Goal: Task Accomplishment & Management: Use online tool/utility

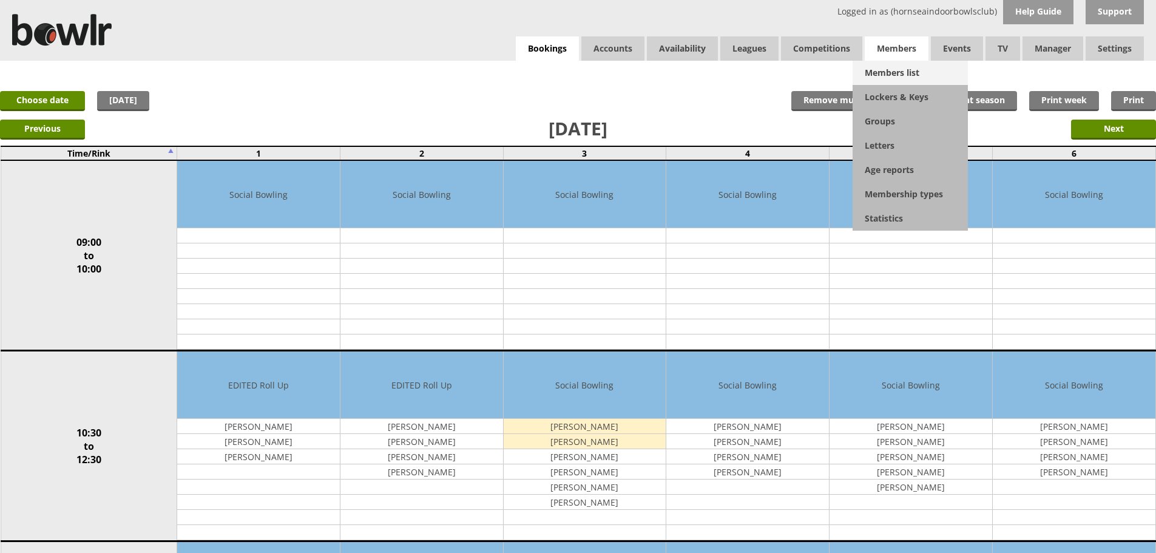
click at [874, 67] on link "Members list" at bounding box center [910, 73] width 115 height 24
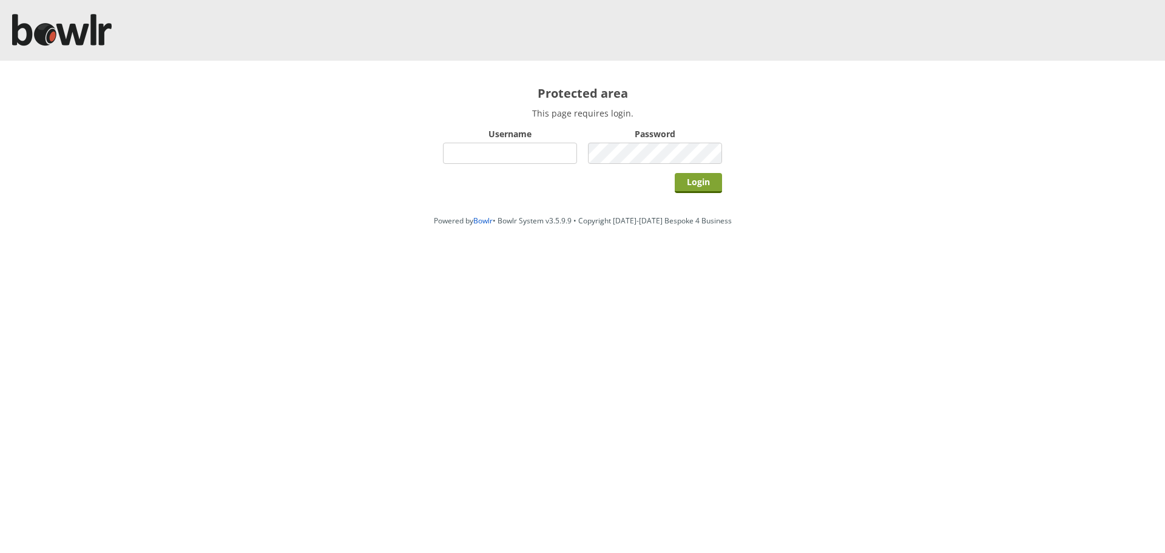
type input "hornseaindoorbowlsclub"
click at [706, 182] on input "Login" at bounding box center [698, 183] width 47 height 20
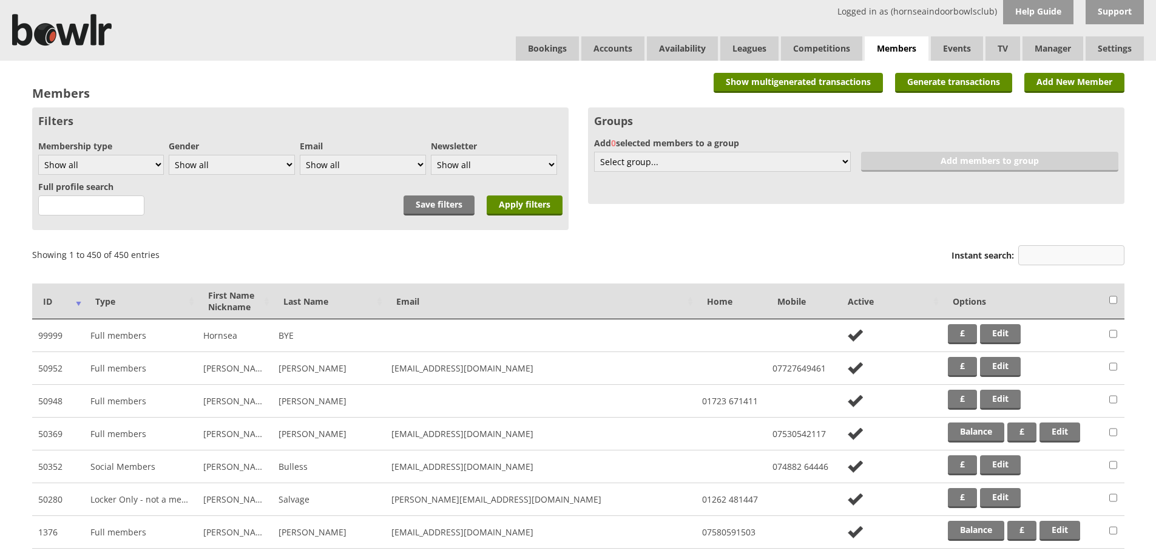
click at [1062, 257] on input "Instant search:" at bounding box center [1072, 255] width 106 height 20
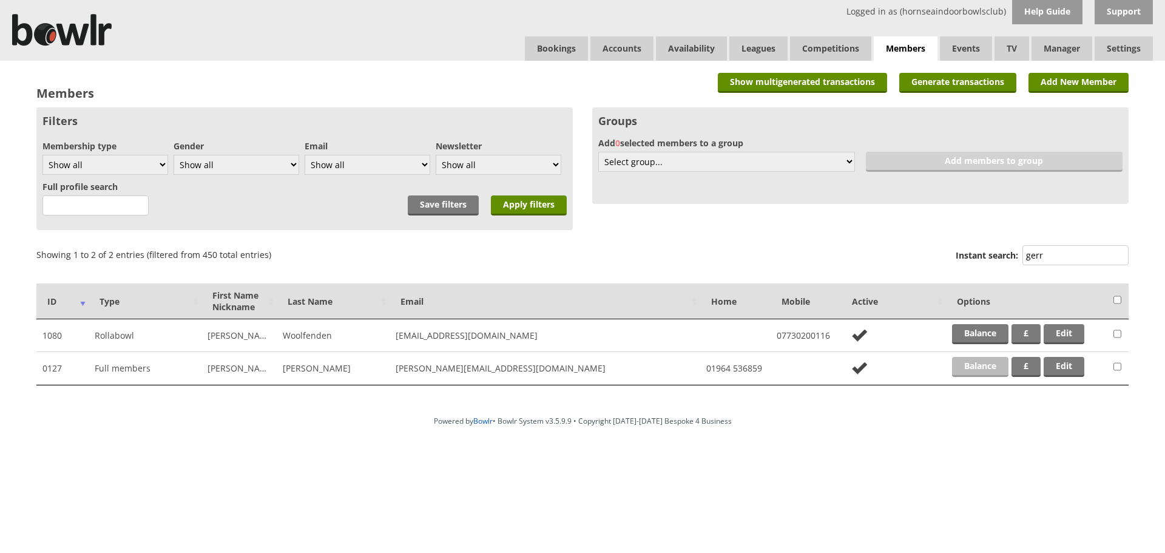
type input "gerr"
click at [985, 366] on link "Balance" at bounding box center [980, 367] width 56 height 20
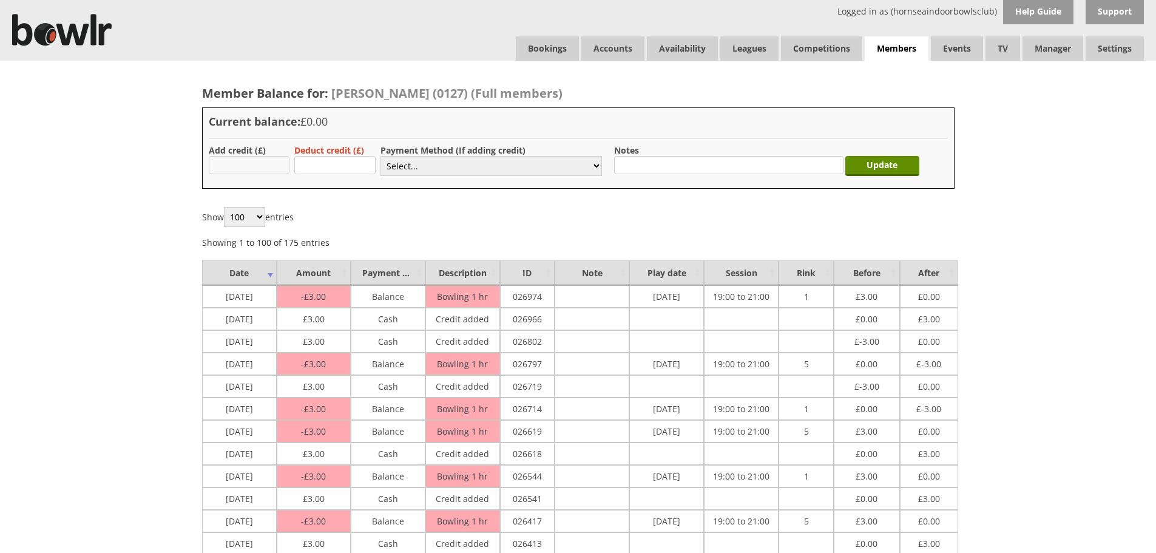
click at [262, 163] on input "text" at bounding box center [249, 165] width 81 height 18
type input "3.00"
click at [414, 158] on select "Select... Cash Card Cheque Bank Transfer Other Member Card Gift Voucher Balance" at bounding box center [492, 166] width 222 height 20
select select "1"
click at [381, 156] on select "Select... Cash Card Cheque Bank Transfer Other Member Card Gift Voucher Balance" at bounding box center [492, 166] width 222 height 20
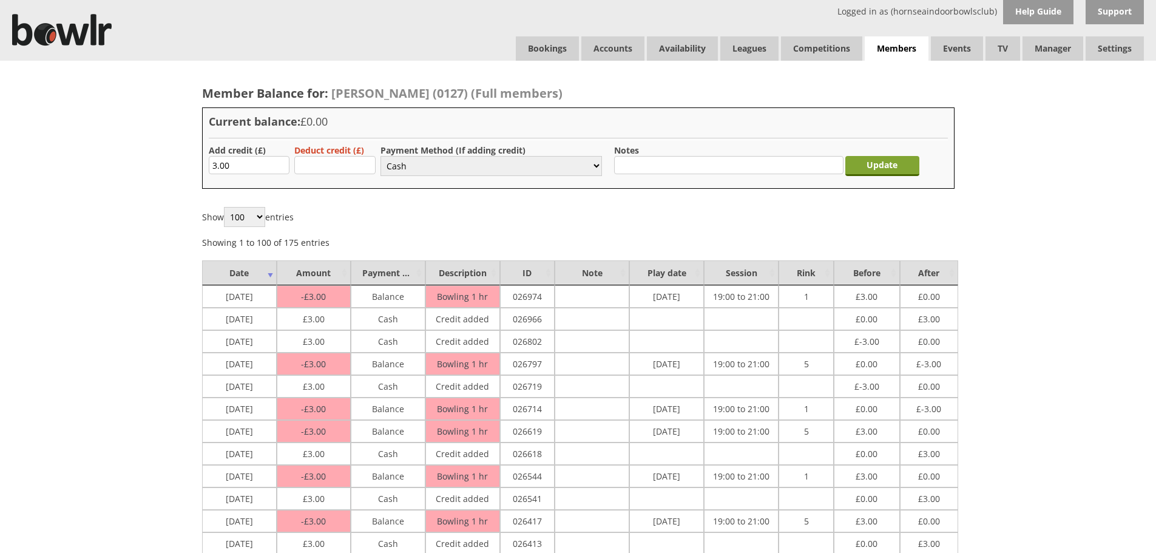
click at [887, 173] on input "Update" at bounding box center [883, 166] width 74 height 20
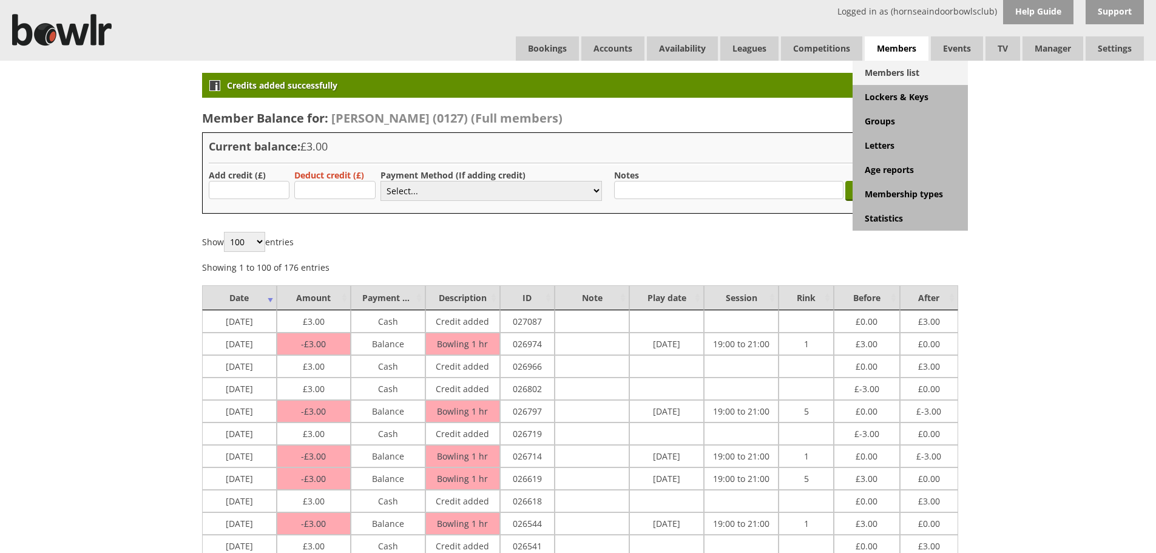
click at [899, 65] on link "Members list" at bounding box center [910, 73] width 115 height 24
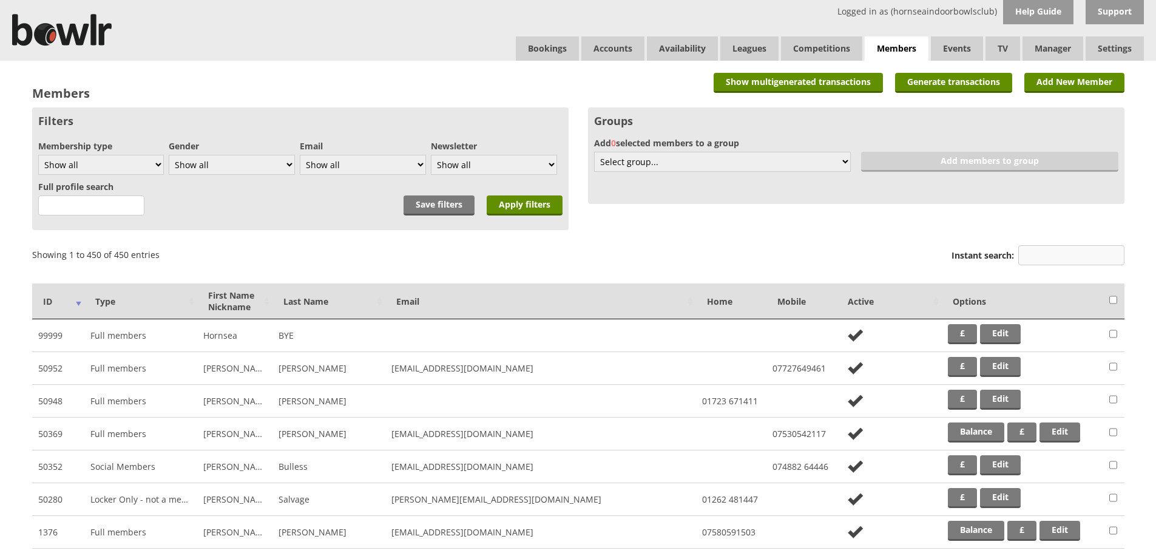
click at [1039, 246] on input "Instant search:" at bounding box center [1072, 255] width 106 height 20
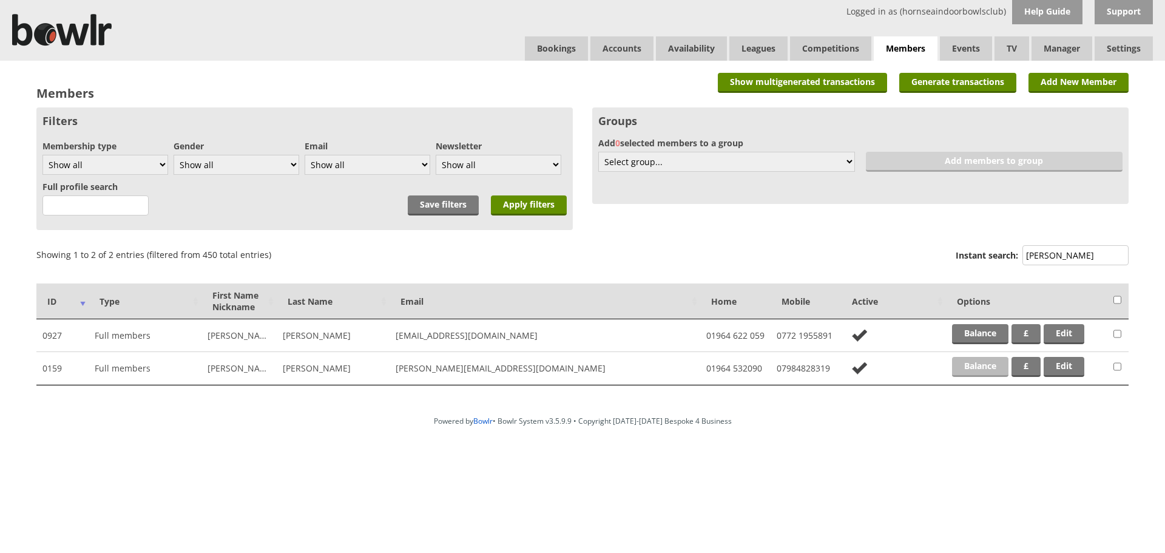
type input "sutt"
click at [986, 357] on link "Balance" at bounding box center [980, 367] width 56 height 20
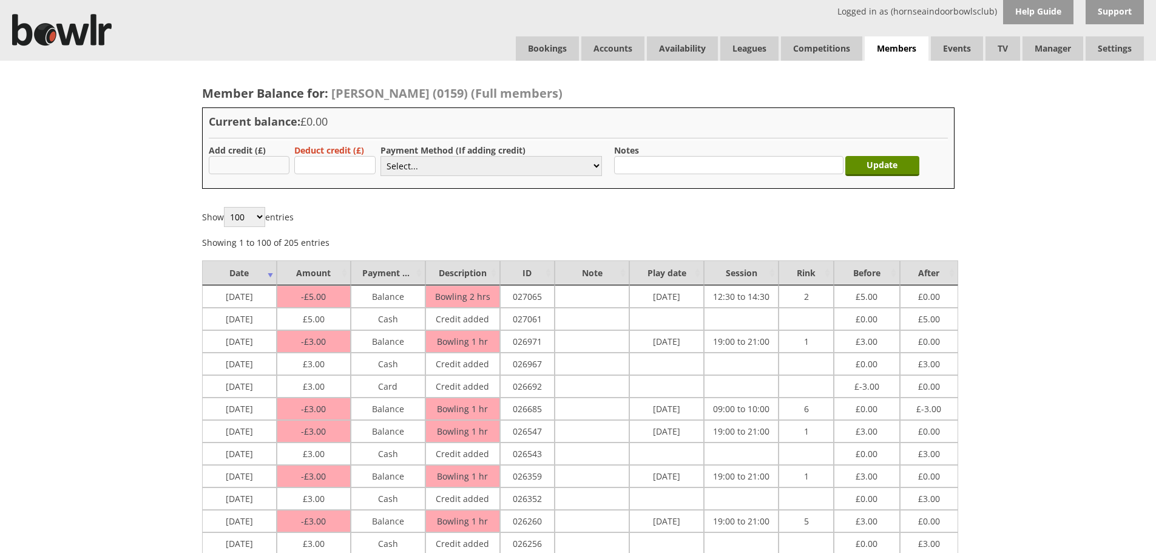
click at [244, 166] on input "text" at bounding box center [249, 165] width 81 height 18
type input "3.00"
click at [410, 155] on label "Payment Method (If adding credit)" at bounding box center [453, 150] width 145 height 12
click at [404, 168] on select "Select... Cash Card Cheque Bank Transfer Other Member Card Gift Voucher Balance" at bounding box center [492, 166] width 222 height 20
select select "1"
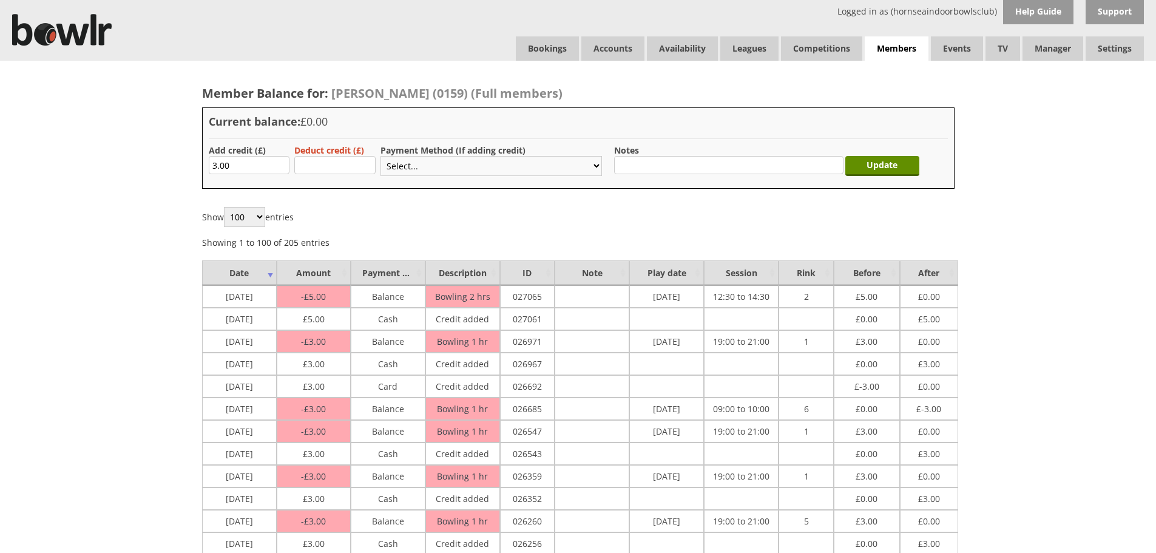
click at [381, 156] on select "Select... Cash Card Cheque Bank Transfer Other Member Card Gift Voucher Balance" at bounding box center [492, 166] width 222 height 20
click at [878, 172] on input "Update" at bounding box center [883, 166] width 74 height 20
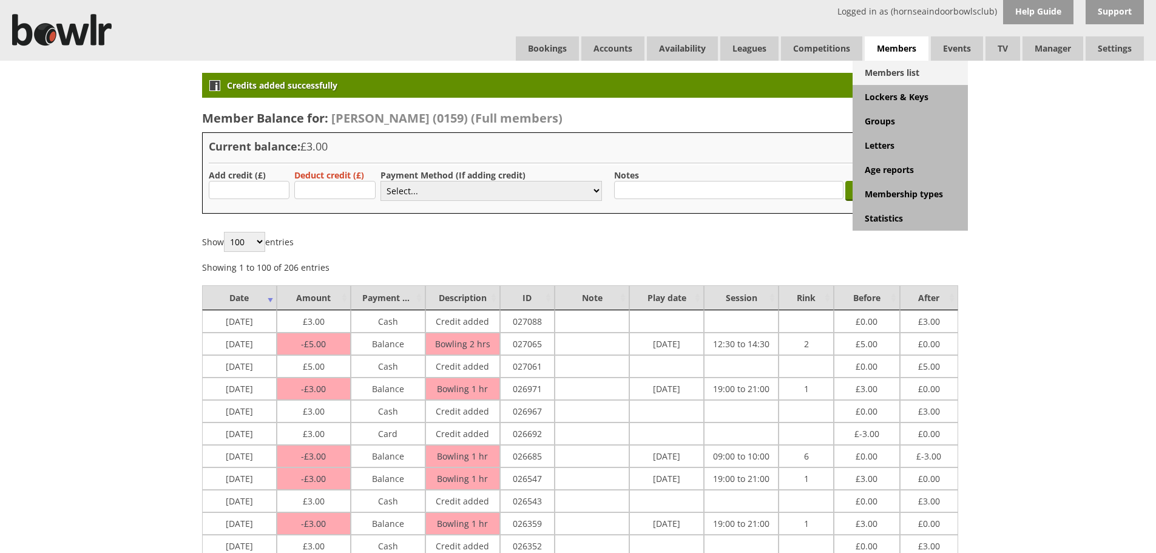
click at [900, 69] on link "Members list" at bounding box center [910, 73] width 115 height 24
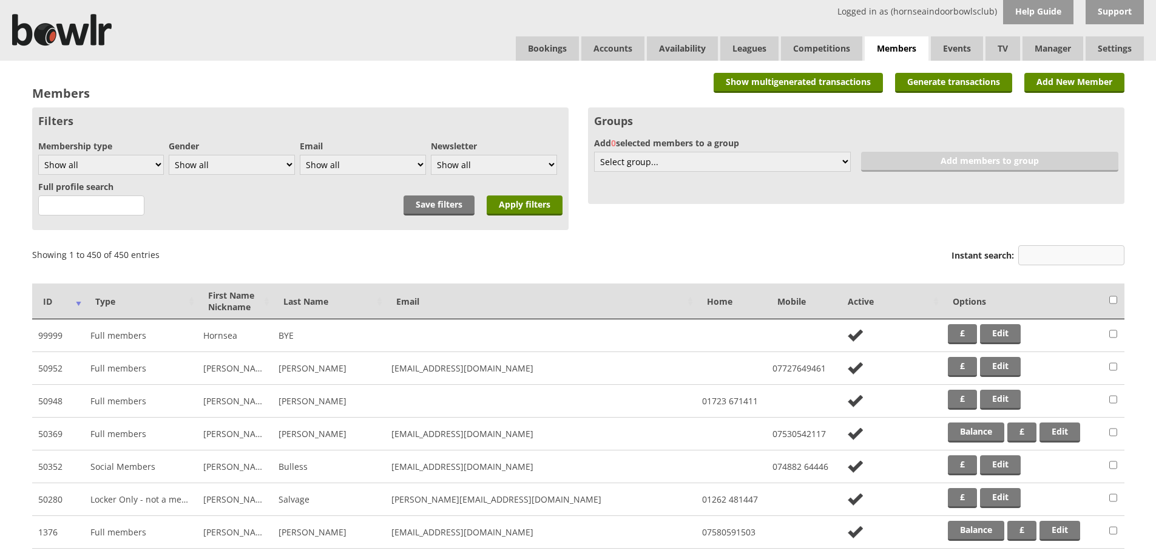
click at [1053, 251] on input "Instant search:" at bounding box center [1072, 255] width 106 height 20
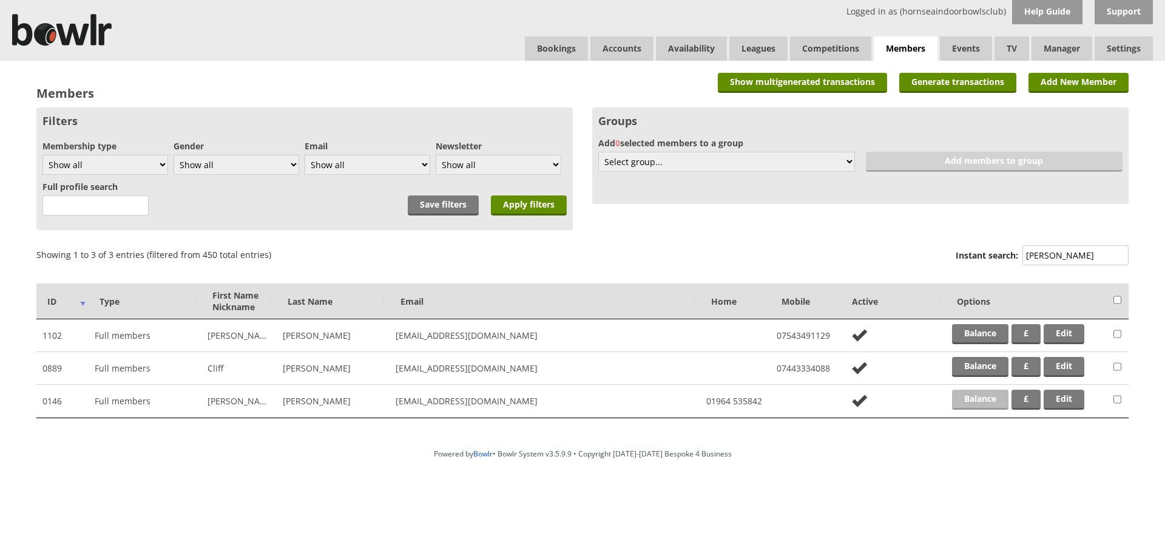
type input "holm"
click at [965, 395] on link "Balance" at bounding box center [980, 400] width 56 height 20
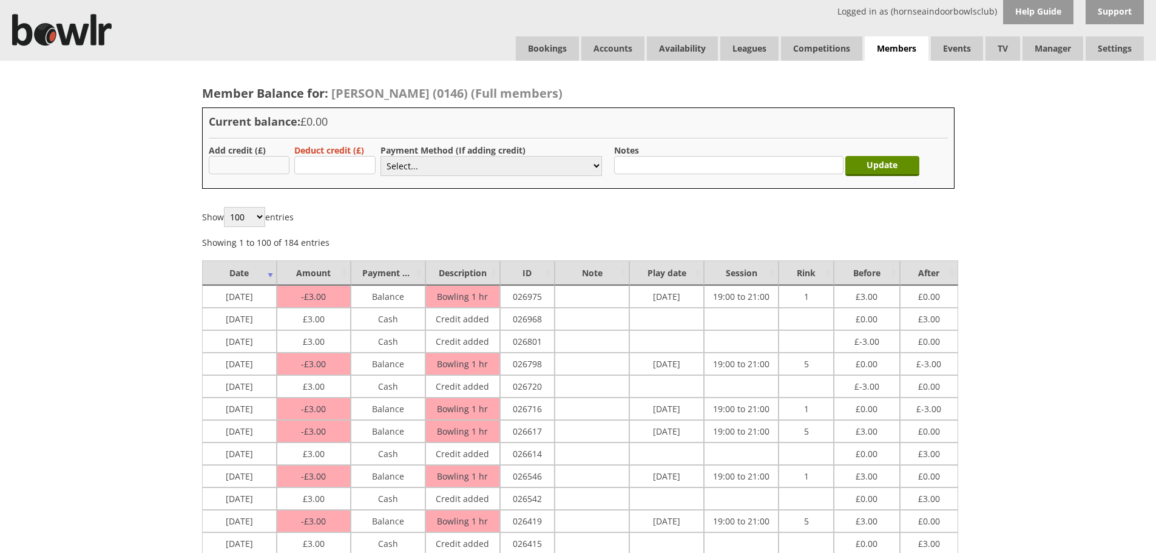
click at [265, 157] on input "text" at bounding box center [249, 165] width 81 height 18
type input "3.00"
click at [435, 161] on select "Select... Cash Card Cheque Bank Transfer Other Member Card Gift Voucher Balance" at bounding box center [492, 166] width 222 height 20
select select "1"
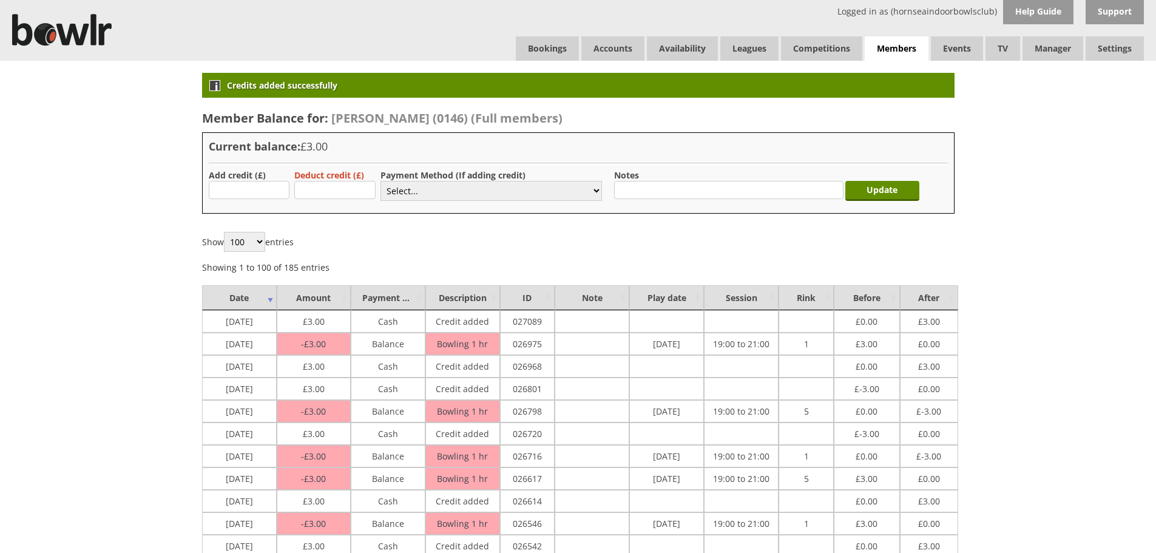
click at [548, 43] on link "Bookings" at bounding box center [547, 48] width 63 height 24
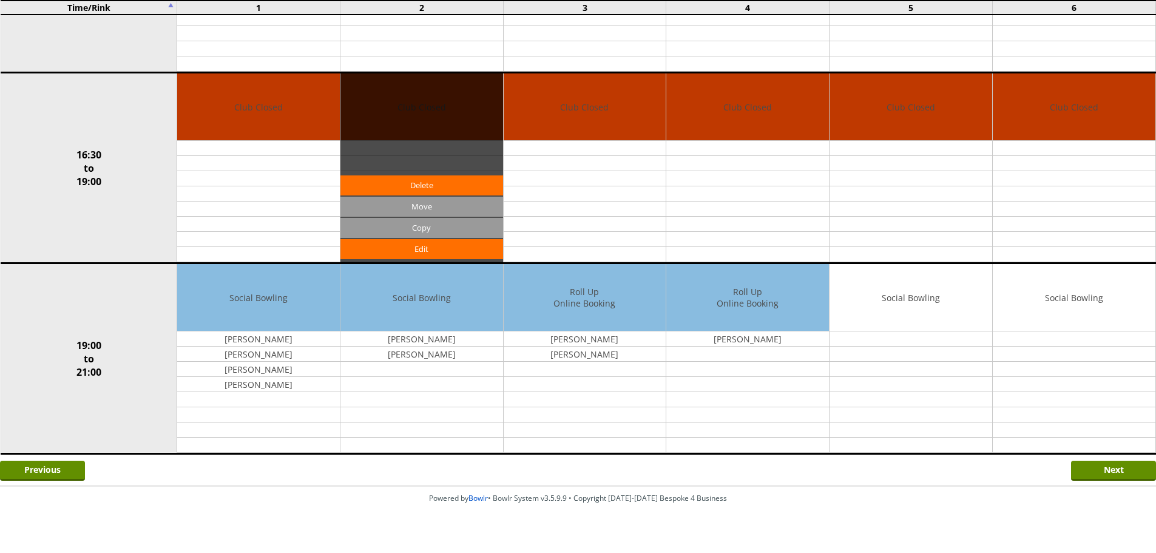
scroll to position [869, 0]
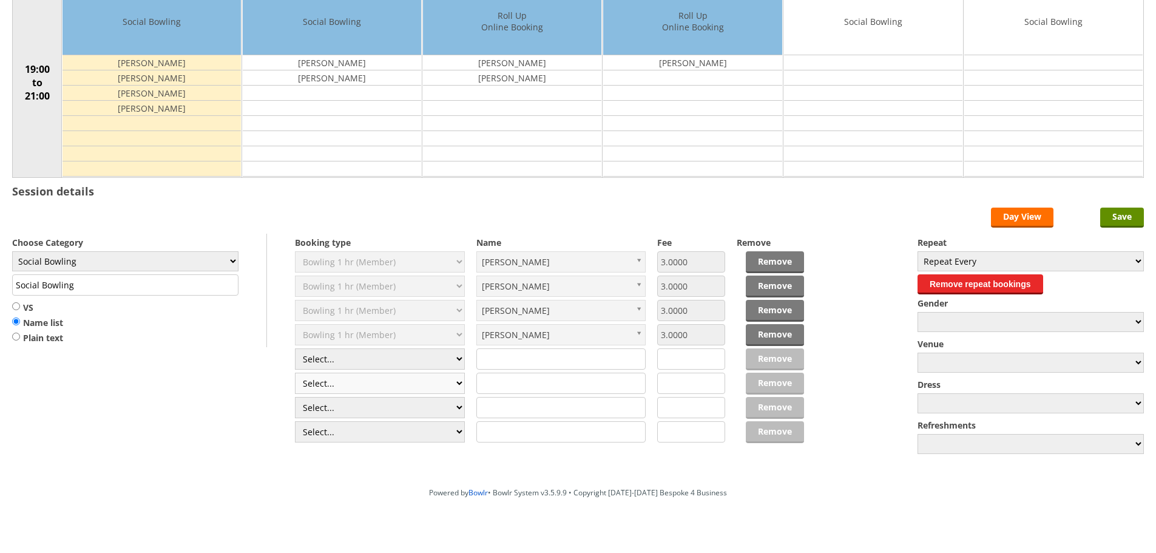
scroll to position [166, 0]
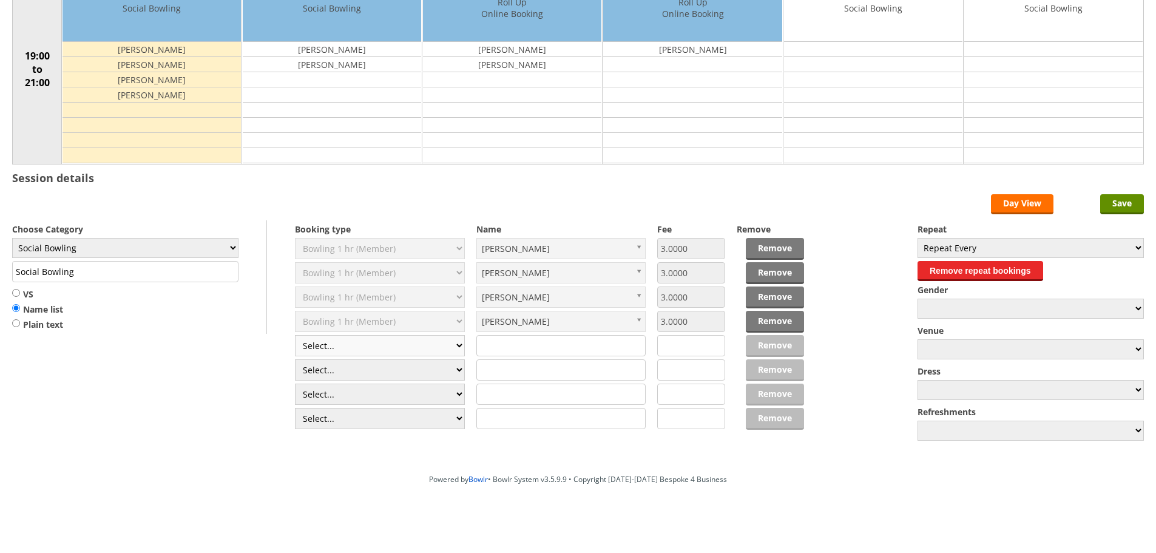
click at [353, 350] on select "Select... Club Competition (Member) Club Competition (Visitor) National (Member…" at bounding box center [380, 345] width 170 height 21
select select "1_54"
click at [295, 335] on select "Select... Club Competition (Member) Club Competition (Visitor) National (Member…" at bounding box center [380, 345] width 170 height 21
type input "3.0000"
click at [353, 368] on select "Select... Club Competition (Member) Club Competition (Visitor) National (Member…" at bounding box center [380, 369] width 170 height 21
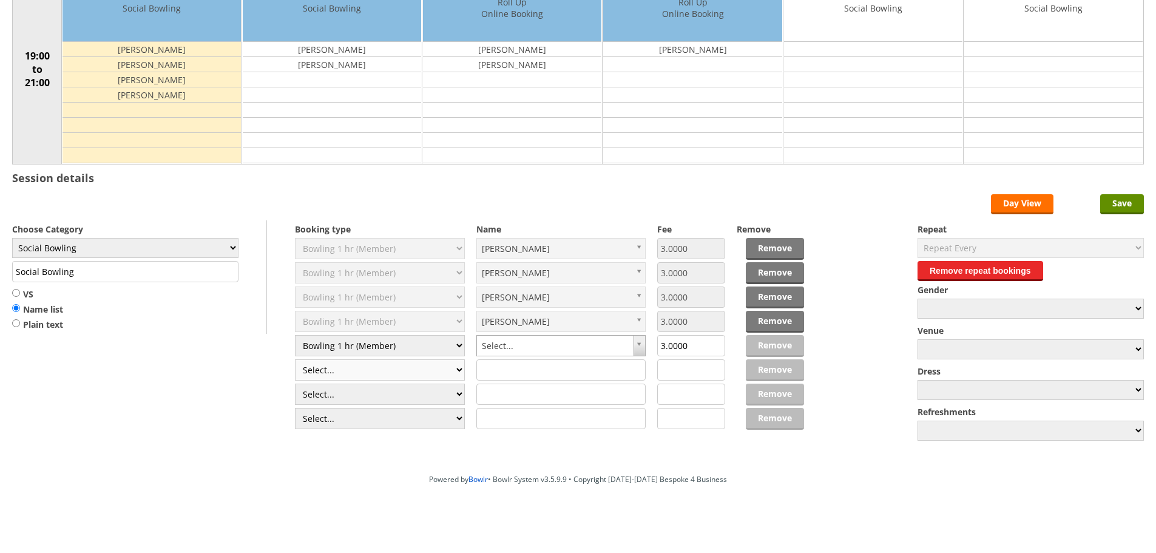
select select "1_54"
click at [295, 359] on select "Select... Club Competition (Member) Club Competition (Visitor) National (Member…" at bounding box center [380, 369] width 170 height 21
type input "3.0000"
click at [350, 392] on select "Select... Club Competition (Member) Club Competition (Visitor) National (Member…" at bounding box center [380, 394] width 170 height 21
select select "1_54"
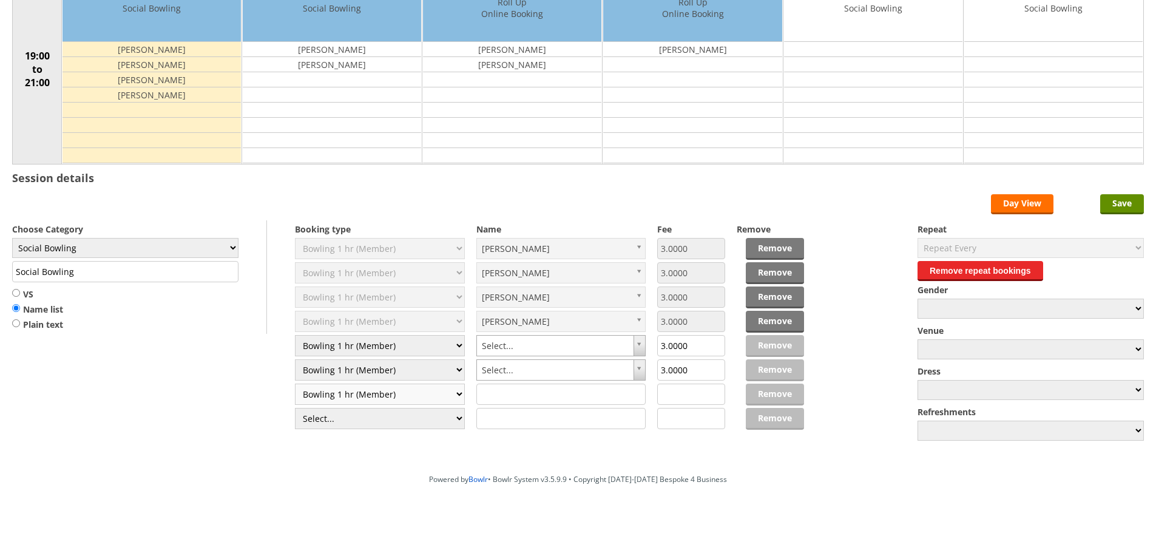
click at [295, 384] on select "Select... Club Competition (Member) Club Competition (Visitor) National (Member…" at bounding box center [380, 394] width 170 height 21
type input "3.0000"
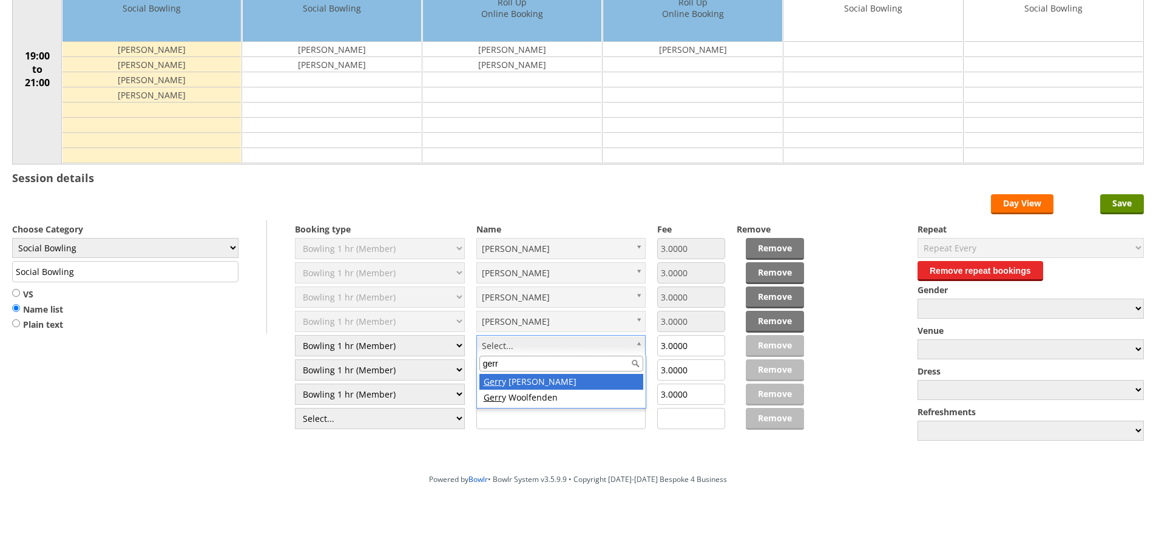
type input "gerr"
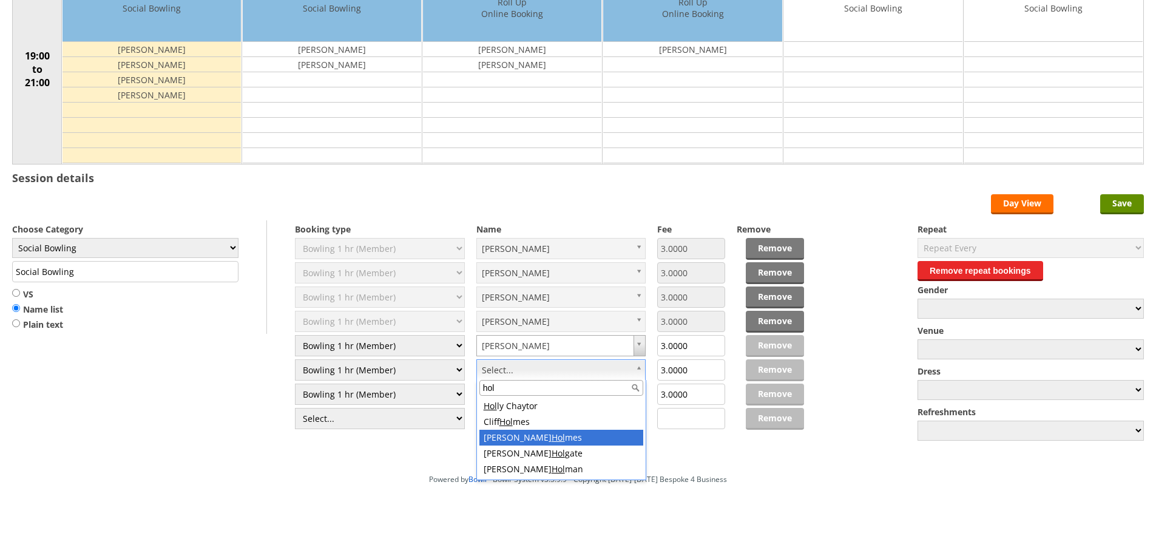
type input "hol"
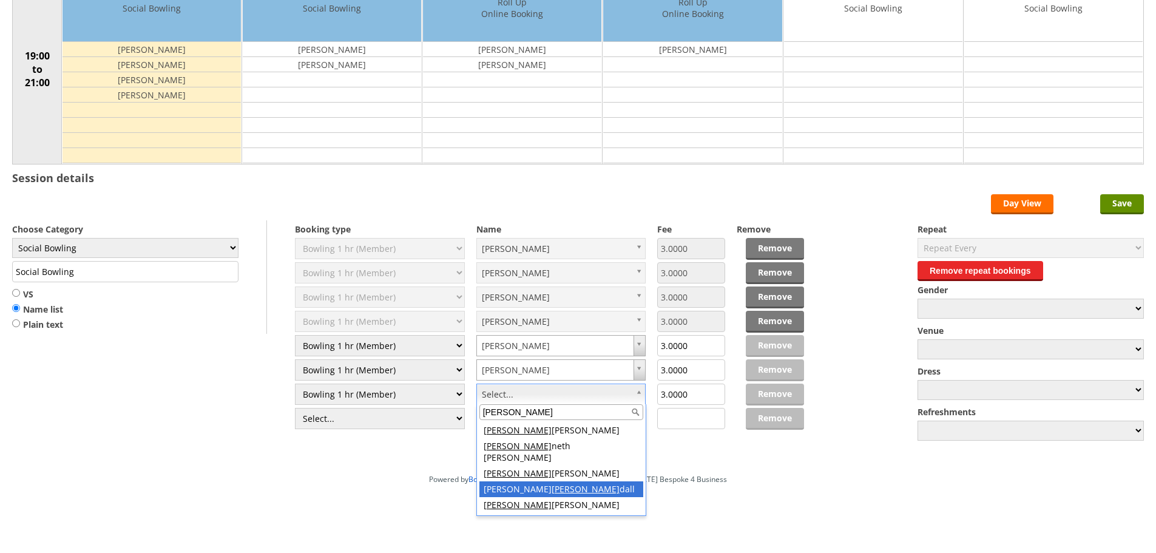
type input "[PERSON_NAME]"
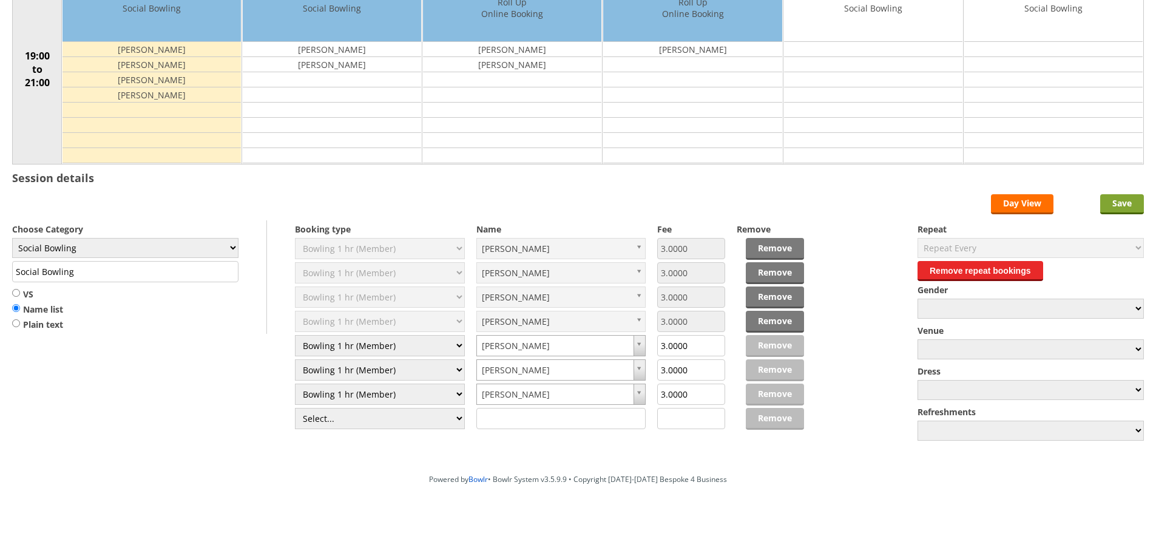
click at [1110, 208] on input "Save" at bounding box center [1123, 204] width 44 height 20
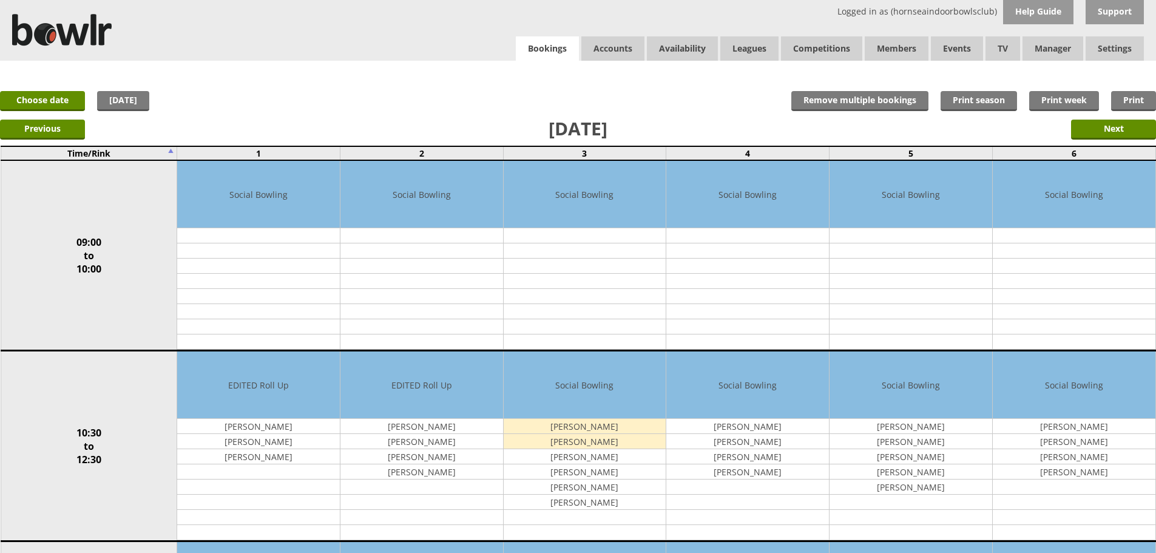
click at [548, 53] on link "Bookings" at bounding box center [547, 48] width 63 height 25
